Goal: Obtain resource: Obtain resource

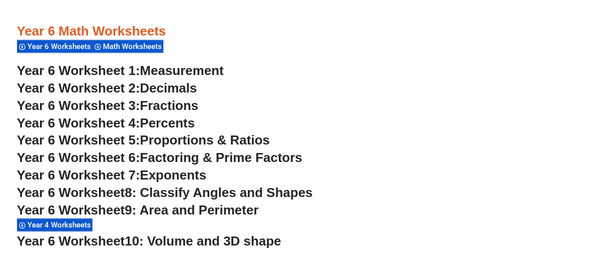
scroll to position [2276, 0]
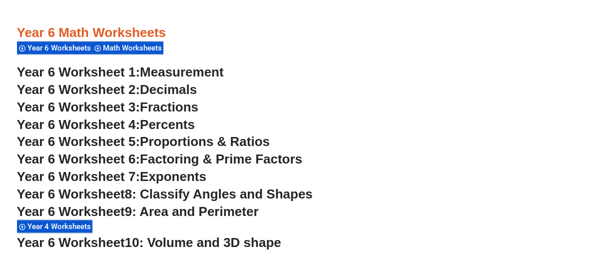
click at [130, 48] on span "Math Worksheets" at bounding box center [134, 47] width 62 height 9
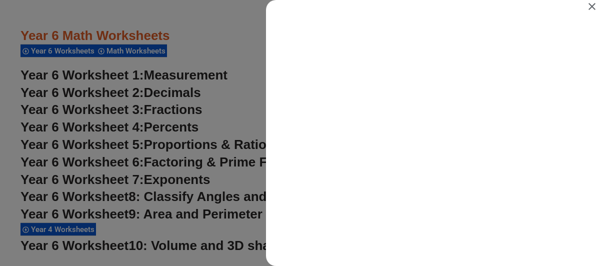
scroll to position [0, 0]
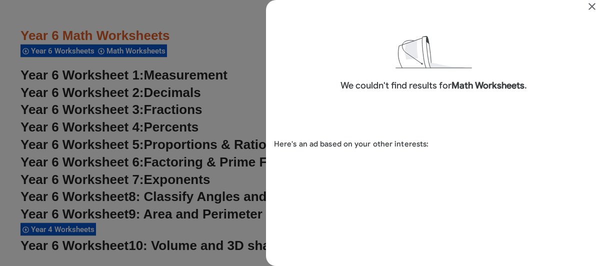
click at [171, 103] on div "Search results for Math Worksheets" at bounding box center [300, 133] width 601 height 266
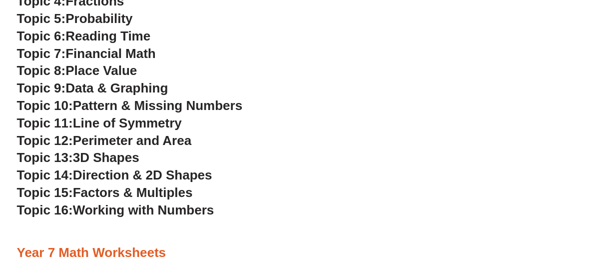
scroll to position [2779, 0]
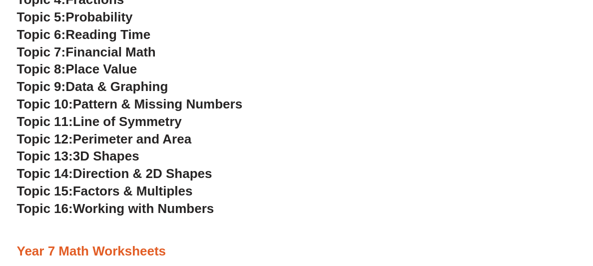
click at [117, 86] on span "Data & Graphing" at bounding box center [116, 86] width 102 height 15
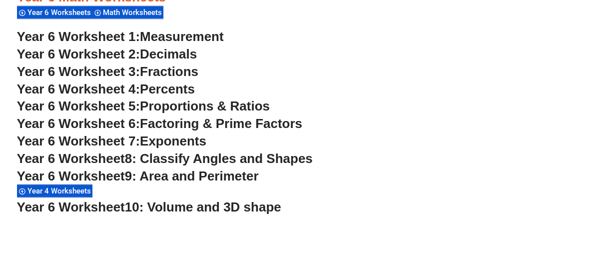
scroll to position [2310, 0]
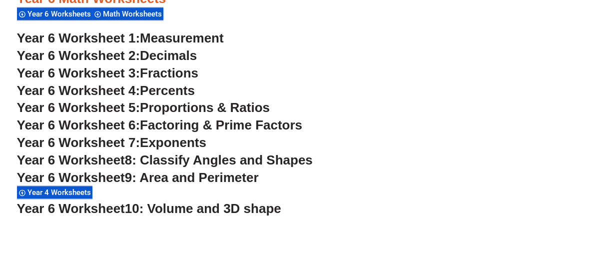
click at [177, 109] on span "Proportions & Ratios" at bounding box center [205, 107] width 130 height 15
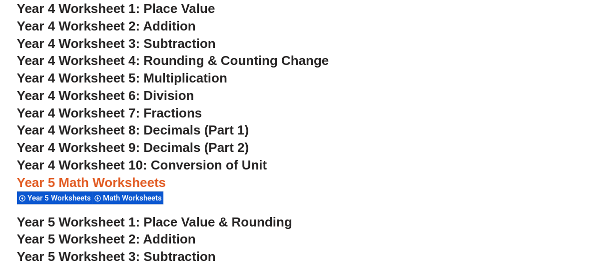
scroll to position [1888, 0]
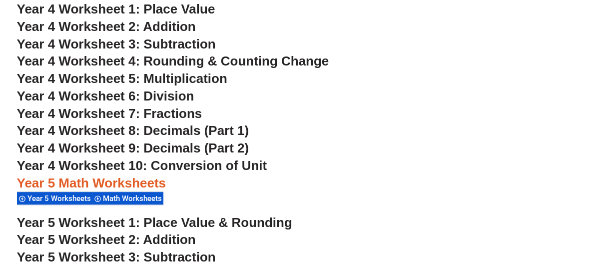
click at [180, 168] on span "Year 4 Worksheet 10: Conversion of Unit" at bounding box center [142, 165] width 250 height 15
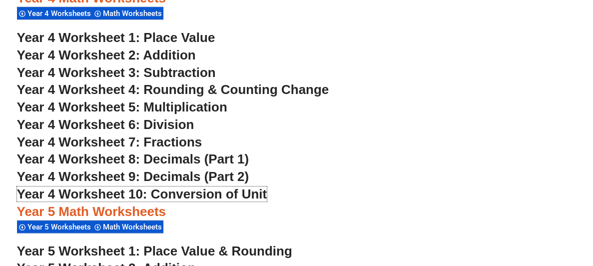
scroll to position [1859, 0]
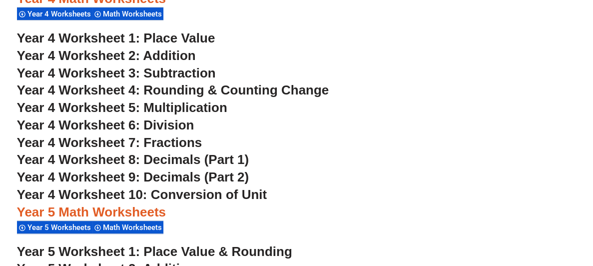
click at [192, 91] on span "Year 4 Worksheet 4: Rounding & Counting Change" at bounding box center [173, 89] width 312 height 15
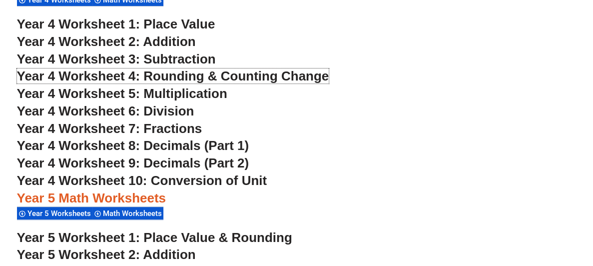
scroll to position [1874, 0]
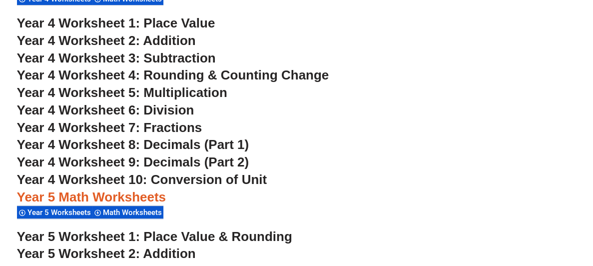
click at [202, 26] on span "Year 4 Worksheet 1: Place Value" at bounding box center [116, 22] width 198 height 15
